Goal: Check status: Check status

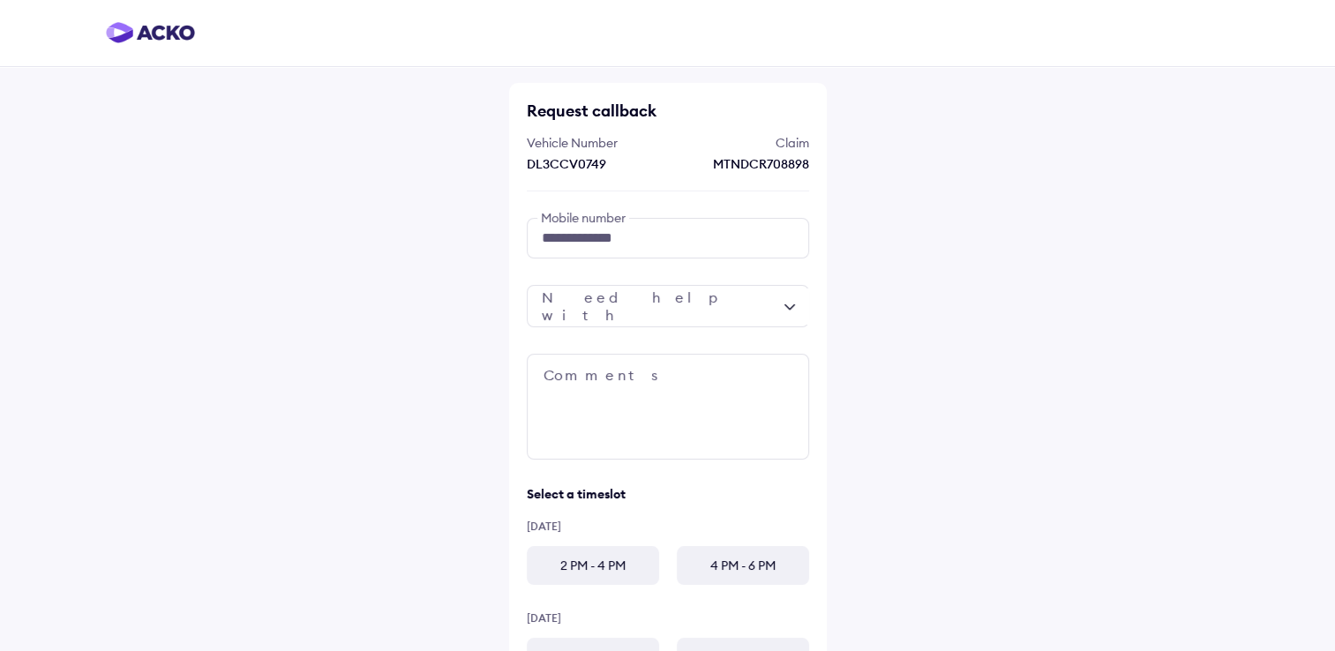
click at [124, 27] on img at bounding box center [150, 32] width 89 height 21
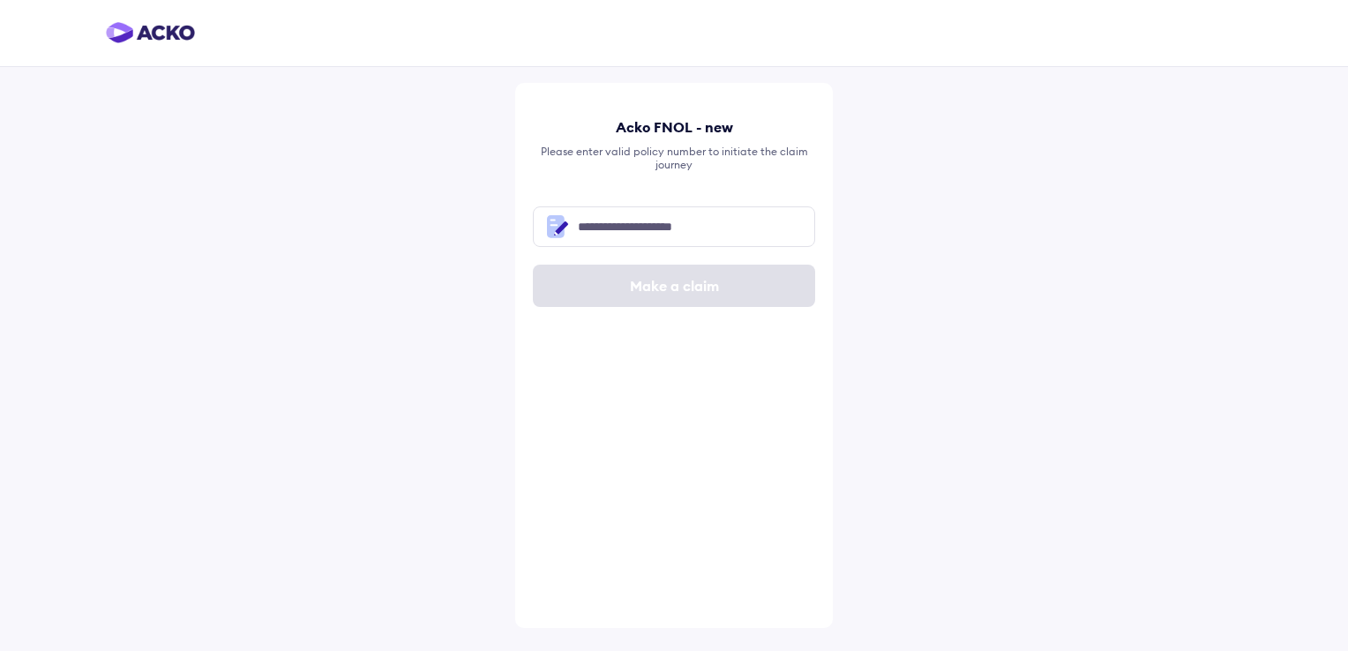
click at [120, 35] on img at bounding box center [150, 32] width 89 height 21
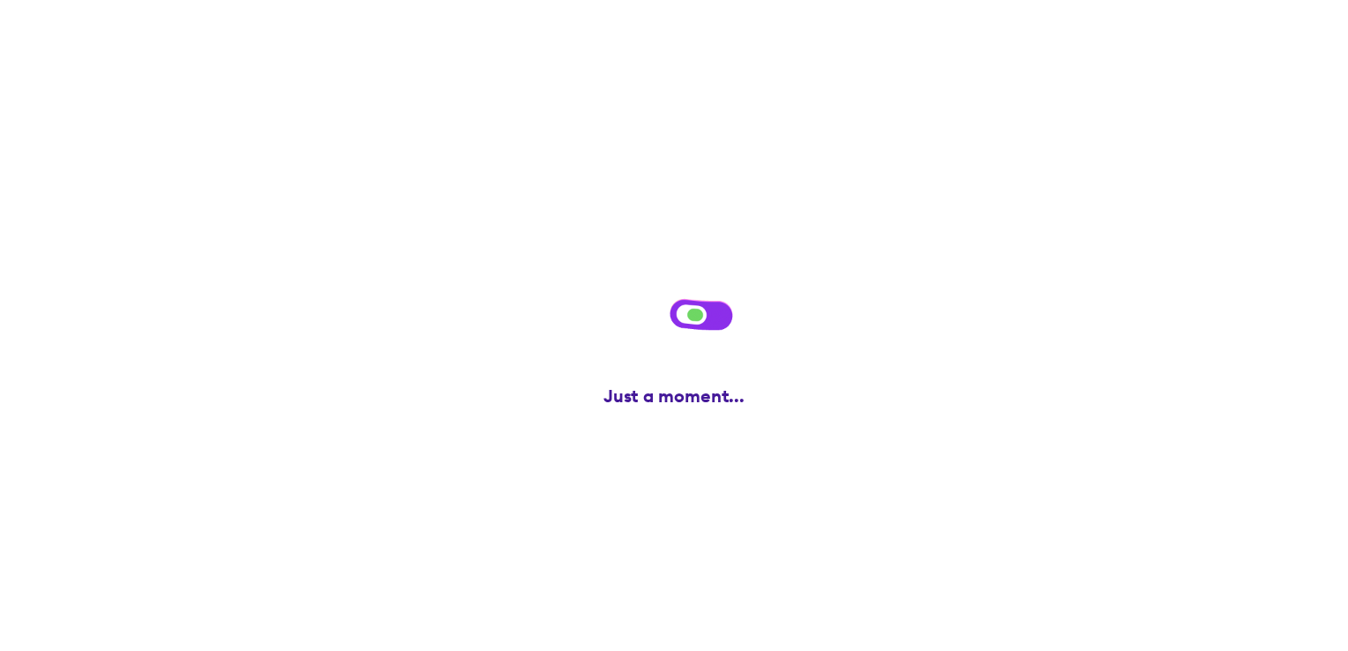
drag, startPoint x: 657, startPoint y: 118, endPoint x: 476, endPoint y: -54, distance: 249.6
click at [476, 0] on html "Acko FNOL - new Please enter valid policy number to initiate the claim journey …" at bounding box center [674, 325] width 1348 height 651
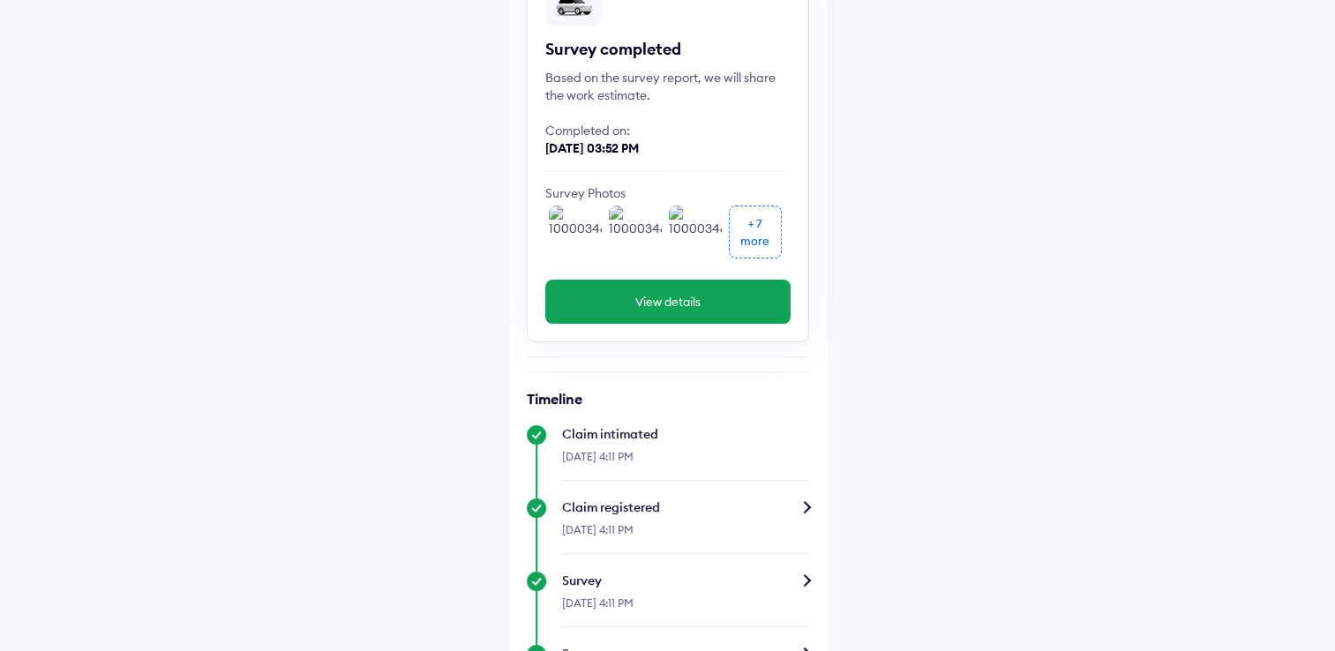
scroll to position [193, 0]
click at [681, 304] on button "View details" at bounding box center [667, 303] width 245 height 44
